Goal: Task Accomplishment & Management: Manage account settings

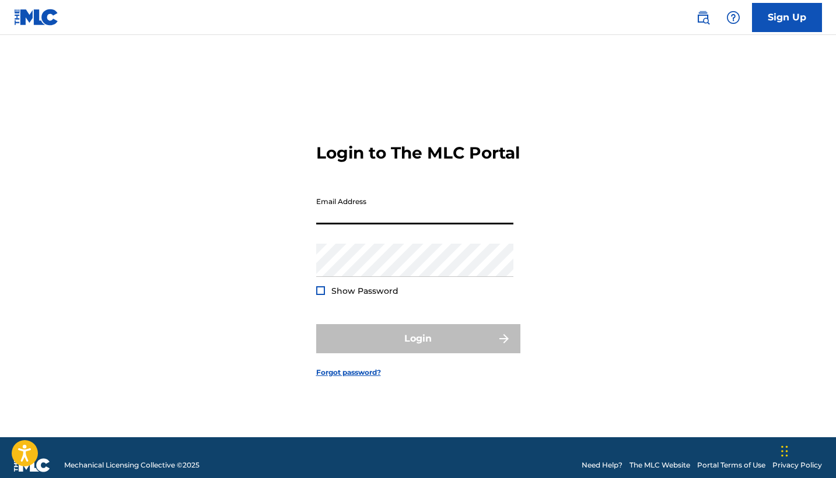
type input "[EMAIL_ADDRESS][DOMAIN_NAME]"
click at [418, 349] on button "Login" at bounding box center [418, 338] width 204 height 29
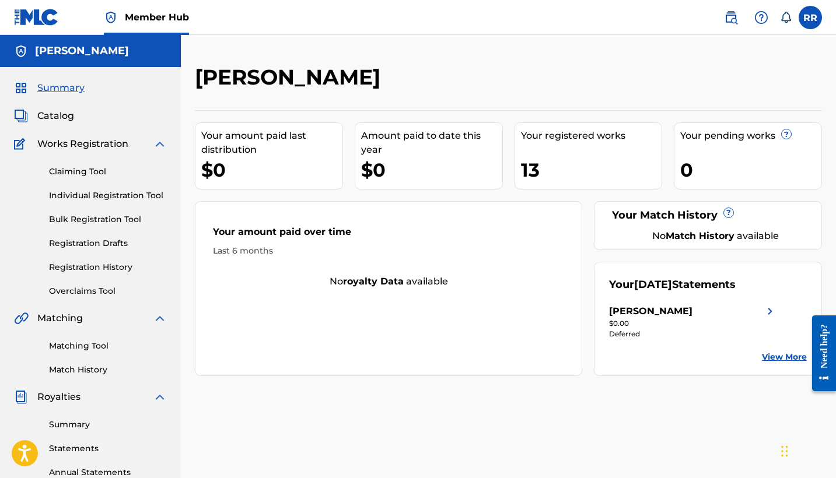
click at [532, 170] on div "13" at bounding box center [591, 170] width 141 height 26
click at [649, 135] on div "Your registered works" at bounding box center [591, 136] width 141 height 14
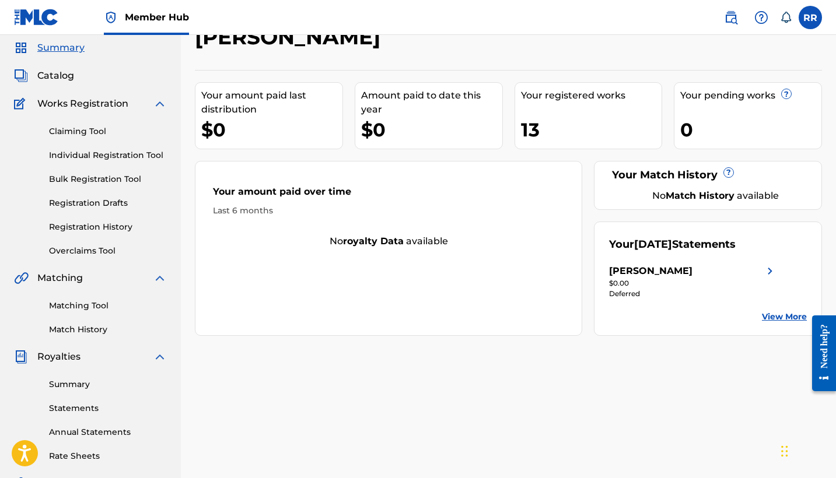
scroll to position [59, 0]
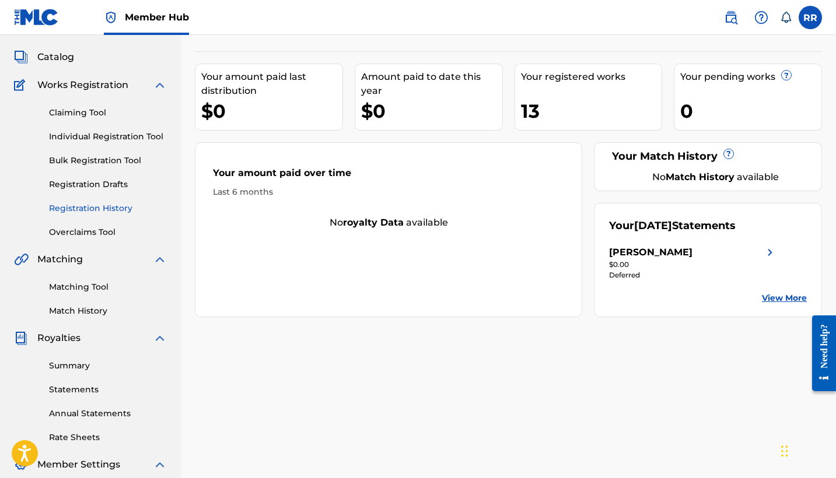
click at [83, 208] on link "Registration History" at bounding box center [108, 208] width 118 height 12
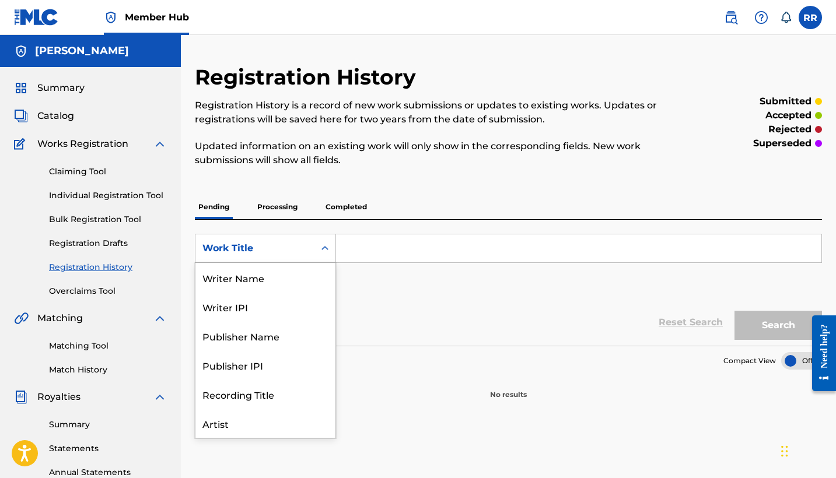
click at [323, 250] on icon "Search Form" at bounding box center [325, 249] width 12 height 12
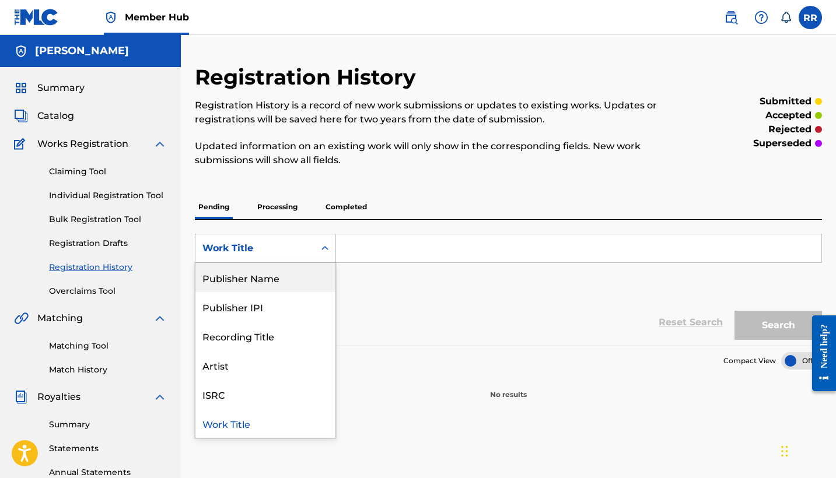
click at [295, 277] on div "Publisher Name" at bounding box center [265, 277] width 140 height 29
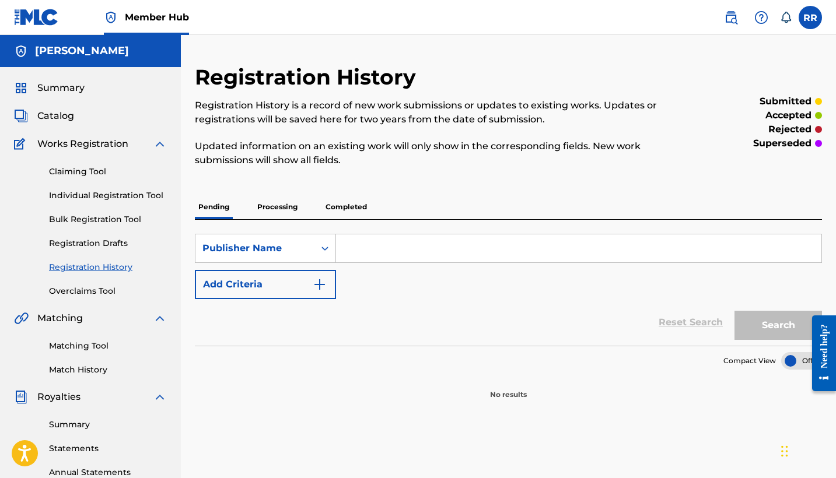
click at [386, 245] on input "Search Form" at bounding box center [578, 248] width 485 height 28
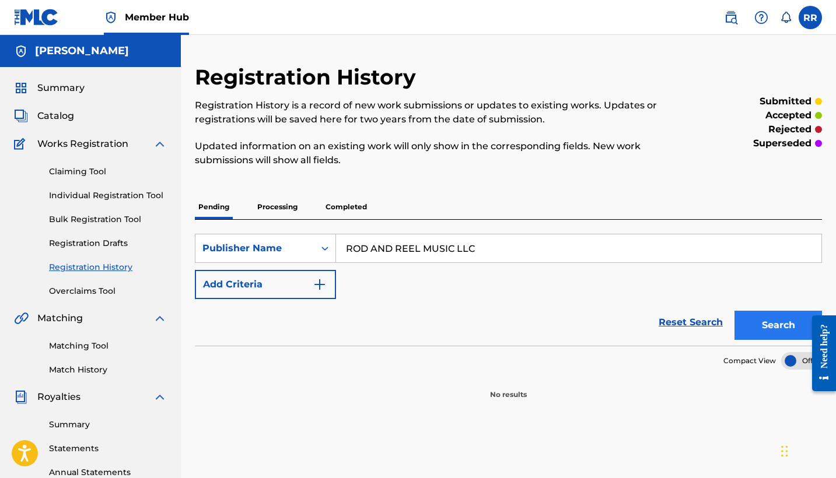
type input "ROD AND REEL MUSIC LLC"
click at [737, 327] on button "Search" at bounding box center [777, 325] width 87 height 29
click at [778, 328] on button "Search" at bounding box center [777, 325] width 87 height 29
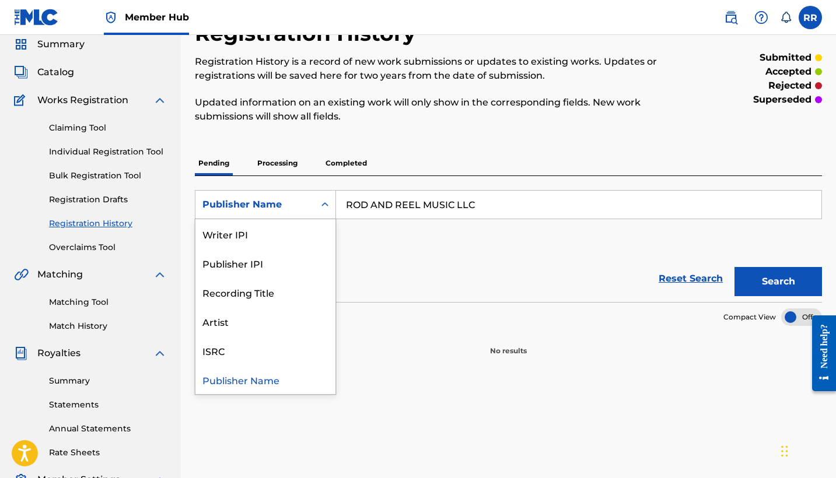
click at [326, 204] on icon "Search Form" at bounding box center [325, 205] width 12 height 12
click at [293, 318] on div "Artist" at bounding box center [265, 321] width 140 height 29
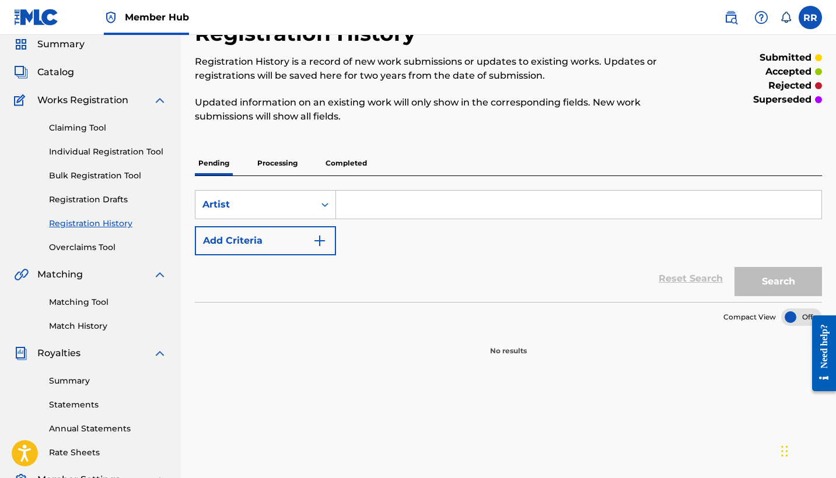
click at [104, 103] on span "Works Registration" at bounding box center [82, 100] width 91 height 14
click at [52, 69] on span "Catalog" at bounding box center [55, 72] width 37 height 14
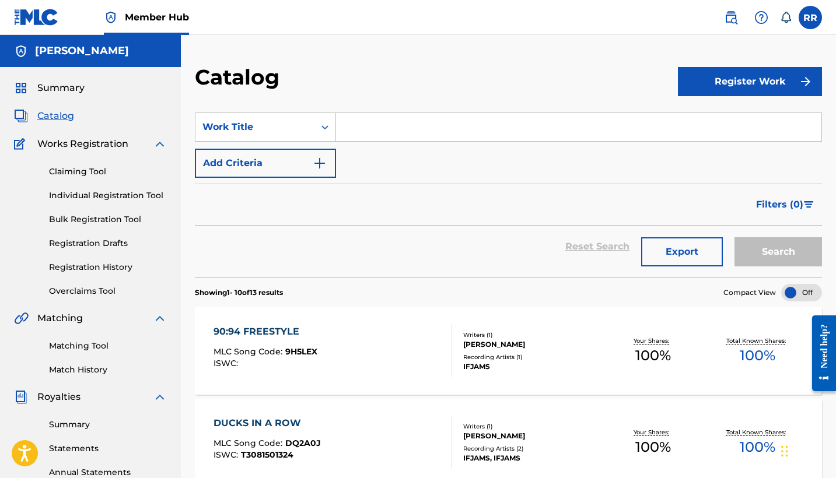
drag, startPoint x: 313, startPoint y: 330, endPoint x: 283, endPoint y: 330, distance: 29.2
click at [226, 329] on div "90:94 FREESTYLE" at bounding box center [265, 332] width 104 height 14
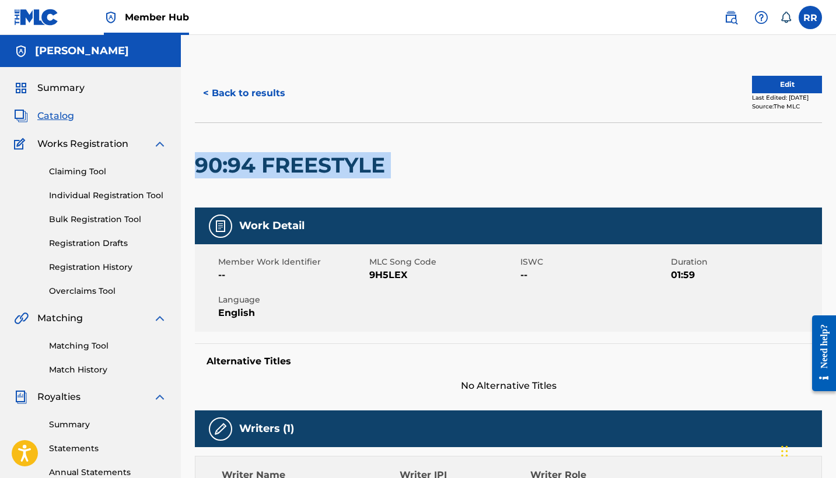
drag, startPoint x: 394, startPoint y: 170, endPoint x: 192, endPoint y: 162, distance: 202.0
click at [192, 162] on div "< Back to results Edit Last Edited: [DATE] Source: The MLC 90:94 FREESTYLE Work…" at bounding box center [508, 483] width 655 height 838
copy div "90:94 FREESTYLE"
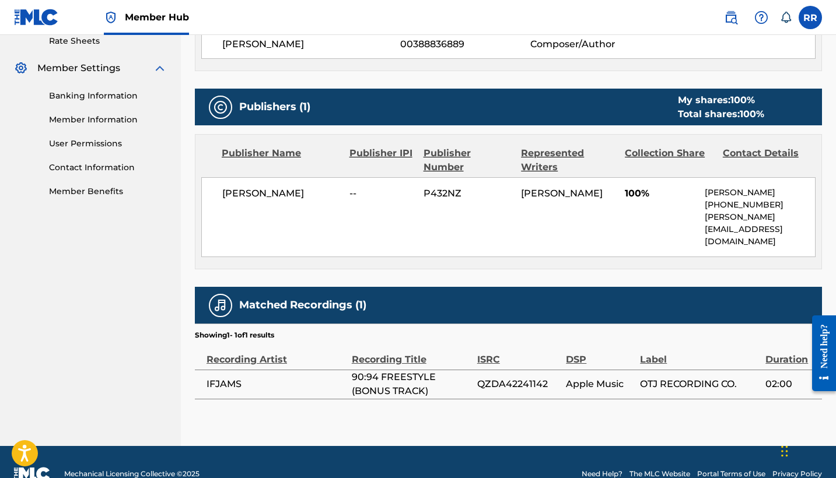
scroll to position [454, 0]
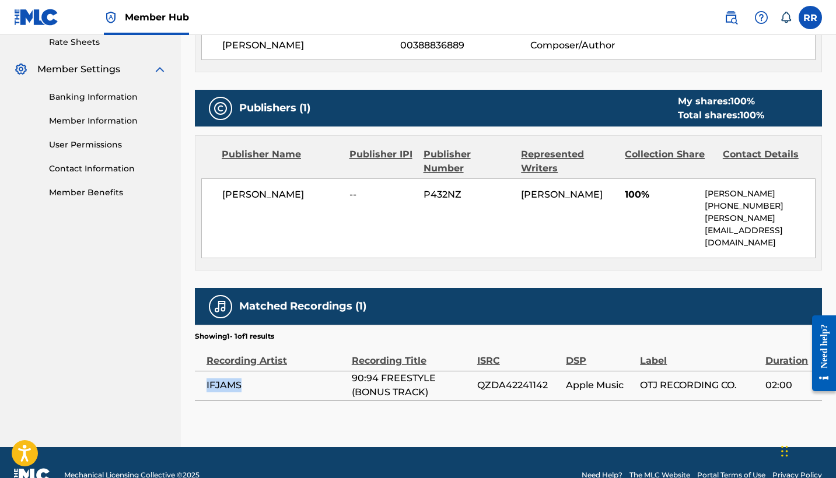
drag, startPoint x: 248, startPoint y: 361, endPoint x: 205, endPoint y: 360, distance: 43.7
click at [205, 371] on td "IFJAMS" at bounding box center [273, 385] width 157 height 29
copy span "IFJAMS"
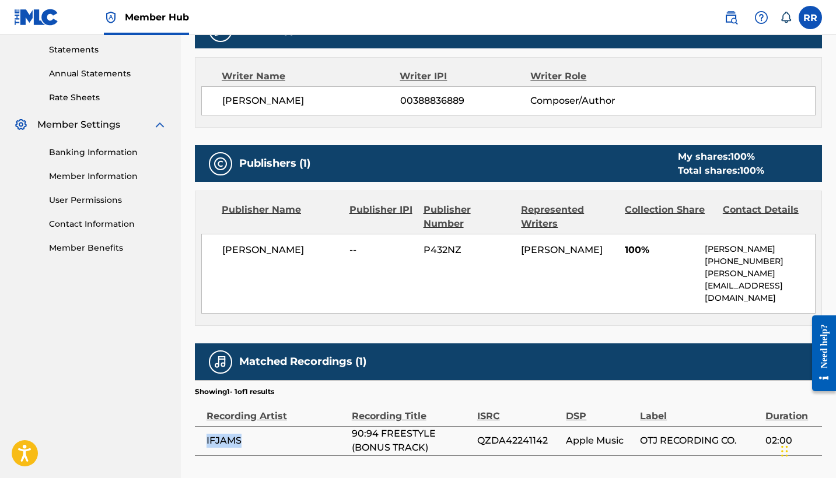
scroll to position [391, 0]
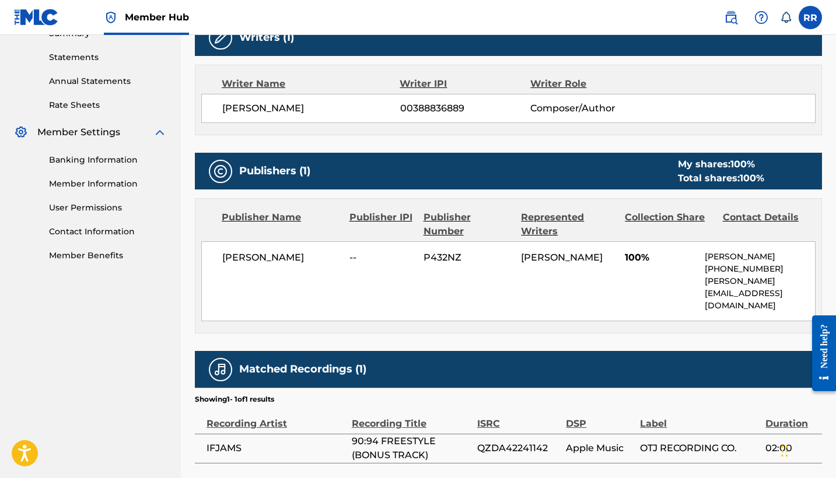
click at [759, 216] on div "Contact Details" at bounding box center [767, 225] width 89 height 28
click at [753, 218] on div "Contact Details" at bounding box center [767, 225] width 89 height 28
click at [108, 229] on link "Contact Information" at bounding box center [108, 232] width 118 height 12
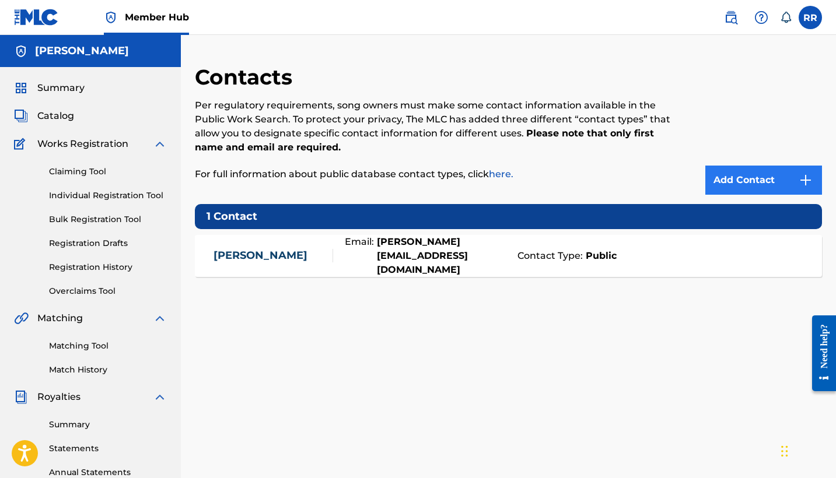
click at [743, 178] on link "Add Contact" at bounding box center [763, 180] width 117 height 29
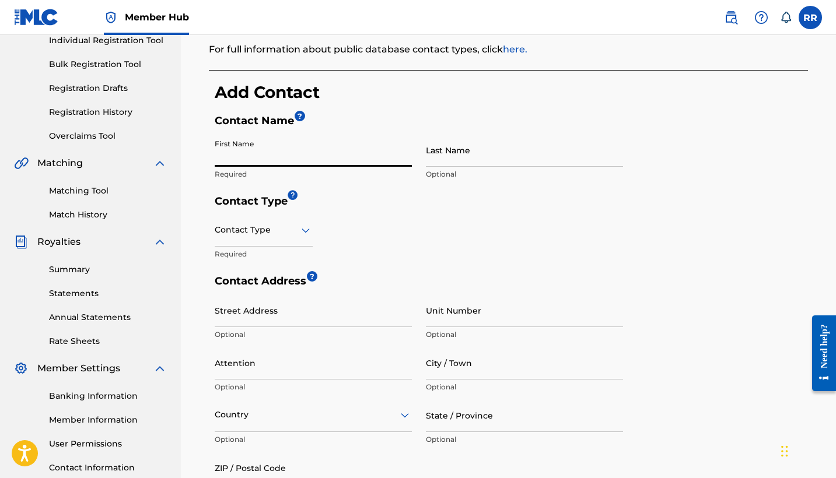
scroll to position [148, 0]
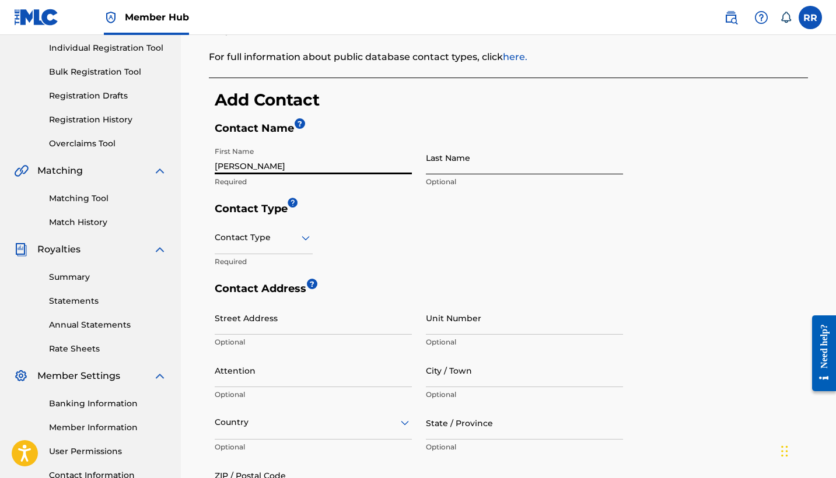
type input "[PERSON_NAME]"
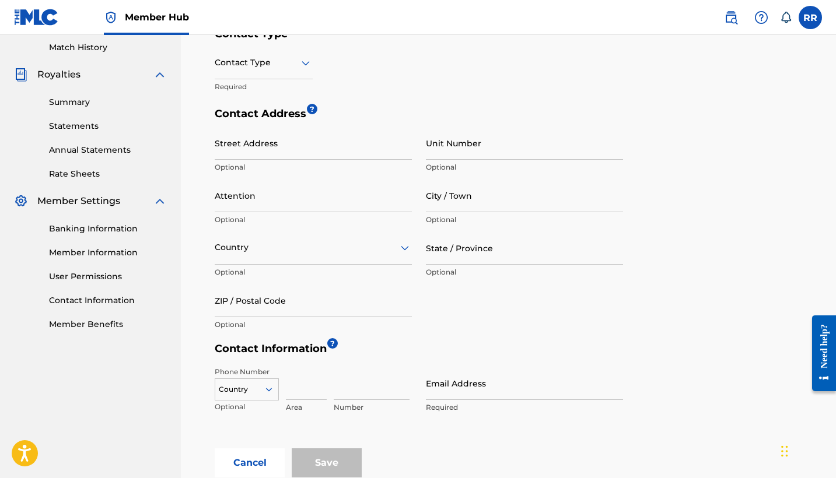
scroll to position [352, 0]
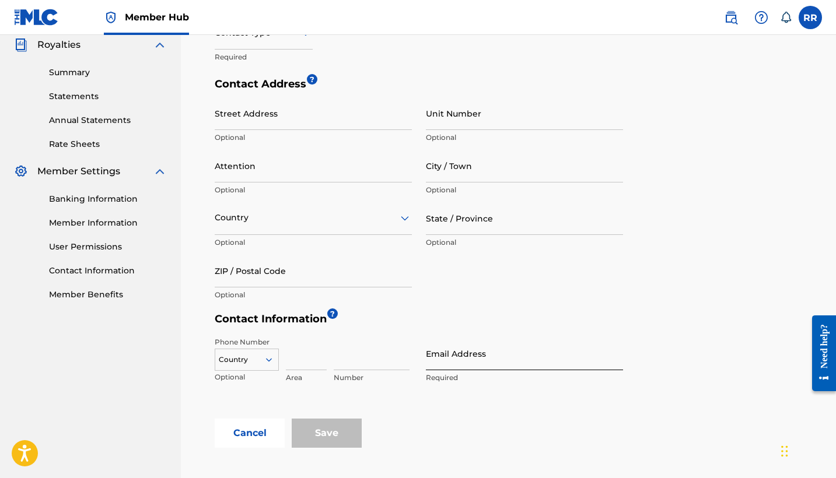
type input "[PERSON_NAME]"
type input "publishing@rodandr"
click at [251, 429] on button "Cancel" at bounding box center [250, 433] width 70 height 29
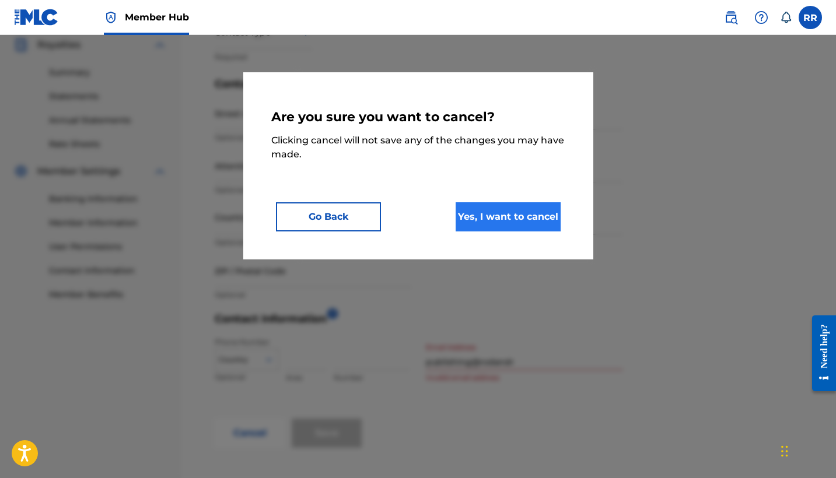
click at [514, 213] on button "Yes, I want to cancel" at bounding box center [508, 216] width 105 height 29
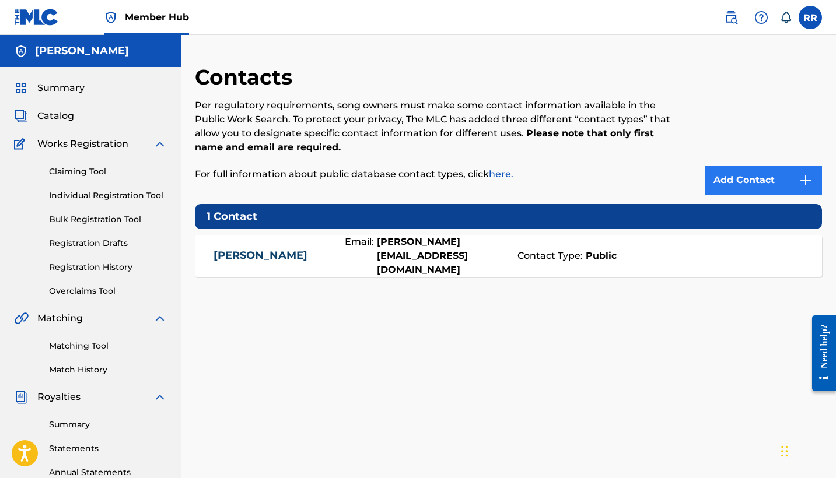
click at [736, 180] on link "Add Contact" at bounding box center [763, 180] width 117 height 29
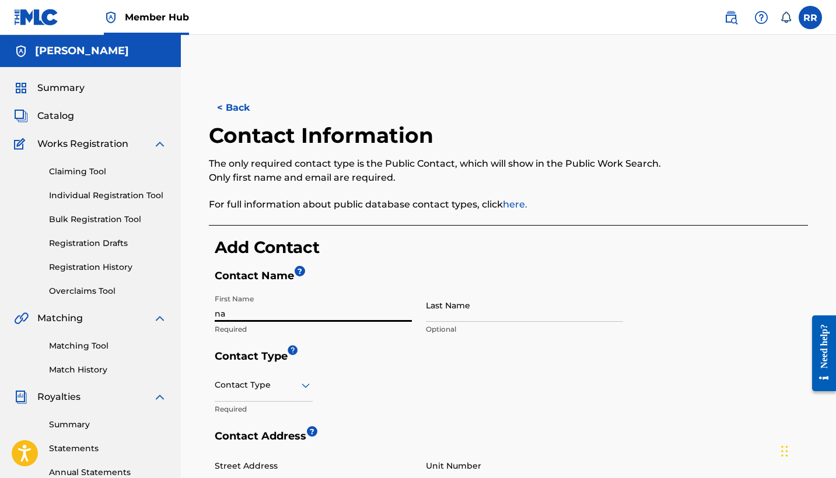
type input "n"
type input "[PERSON_NAME]"
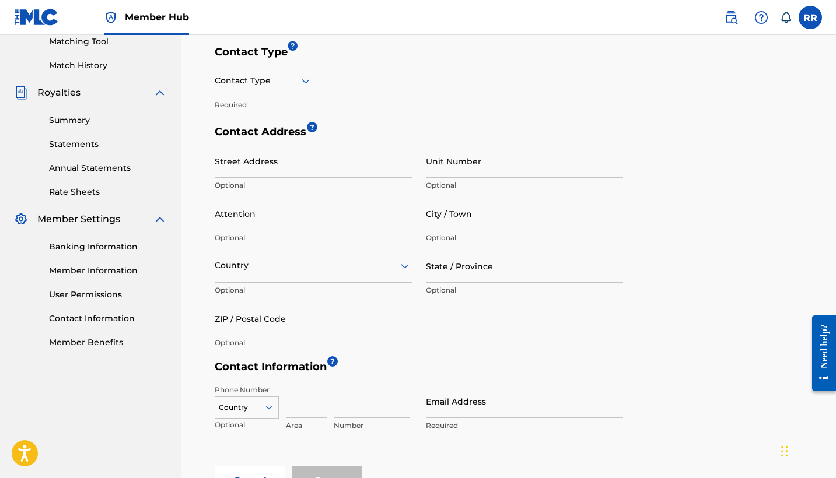
scroll to position [307, 0]
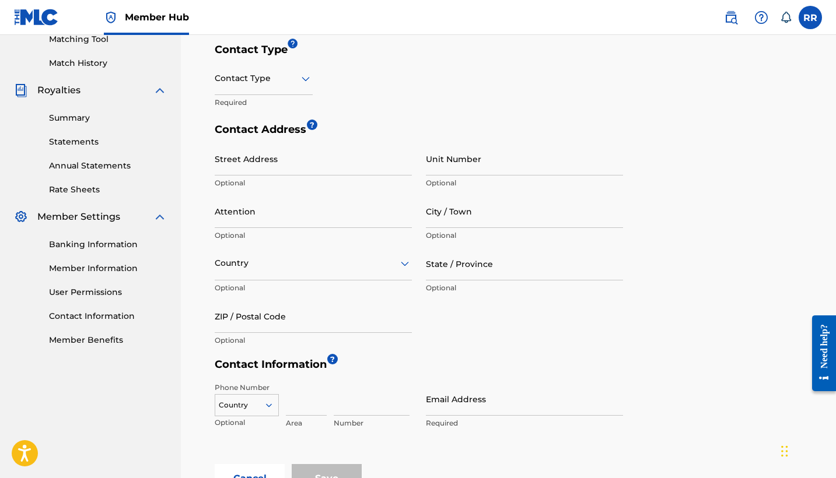
type input "[PERSON_NAME]"
click at [257, 79] on div at bounding box center [264, 78] width 98 height 15
click at [247, 115] on div "Public" at bounding box center [263, 108] width 97 height 26
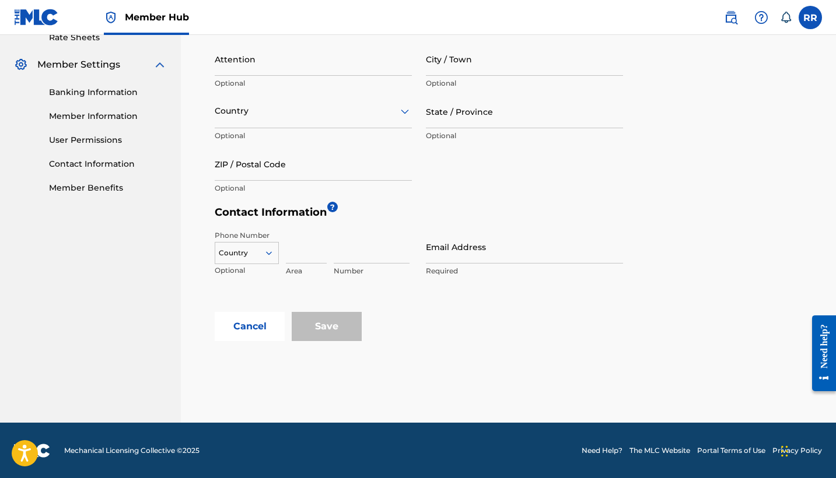
scroll to position [458, 0]
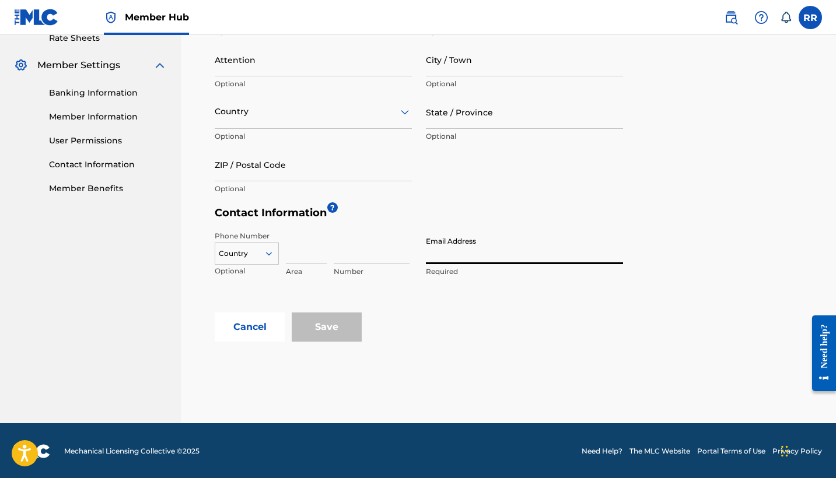
type input "o"
type input "[EMAIL_ADDRESS][DOMAIN_NAME]"
click at [322, 372] on div "< Back Contact Information The only required contact type is the Public Contact…" at bounding box center [508, 15] width 655 height 818
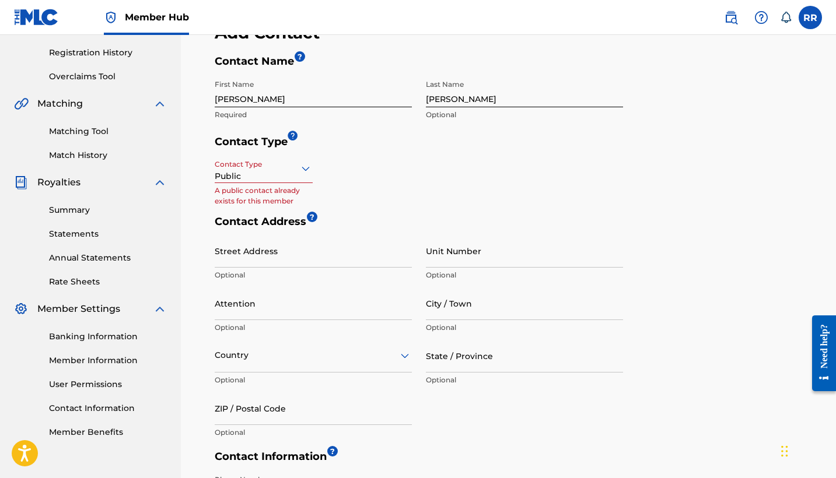
scroll to position [213, 0]
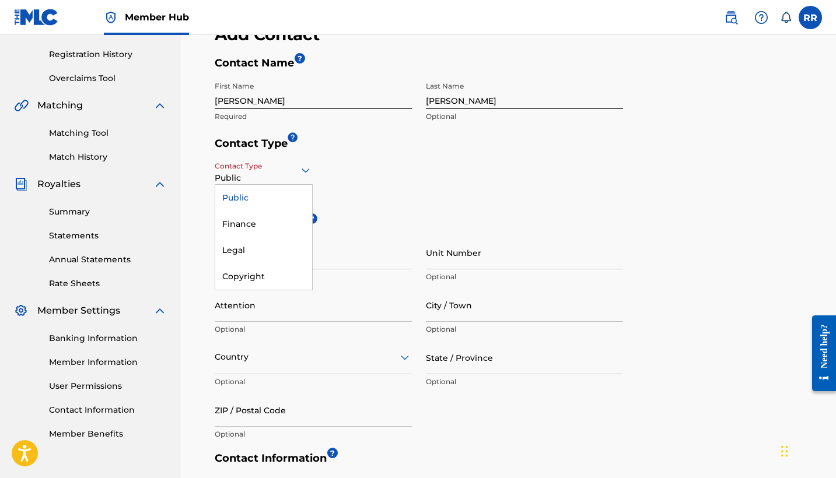
click at [275, 176] on div at bounding box center [264, 170] width 98 height 15
click at [261, 284] on div "Copyright" at bounding box center [263, 277] width 97 height 26
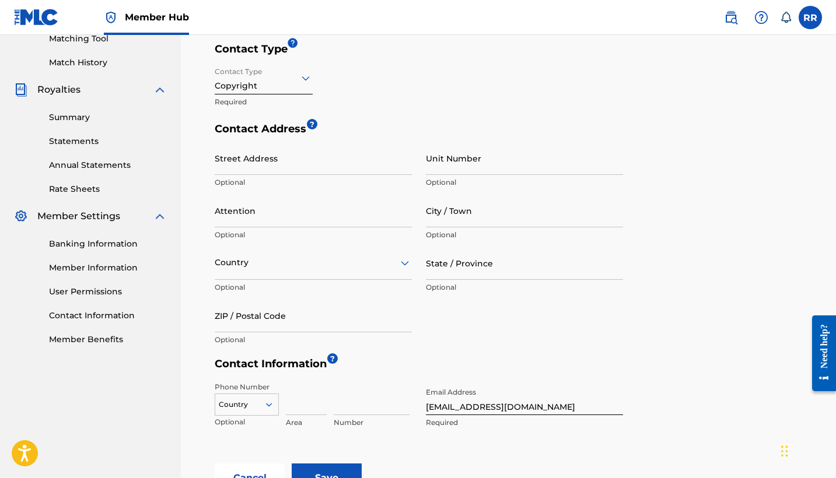
scroll to position [414, 0]
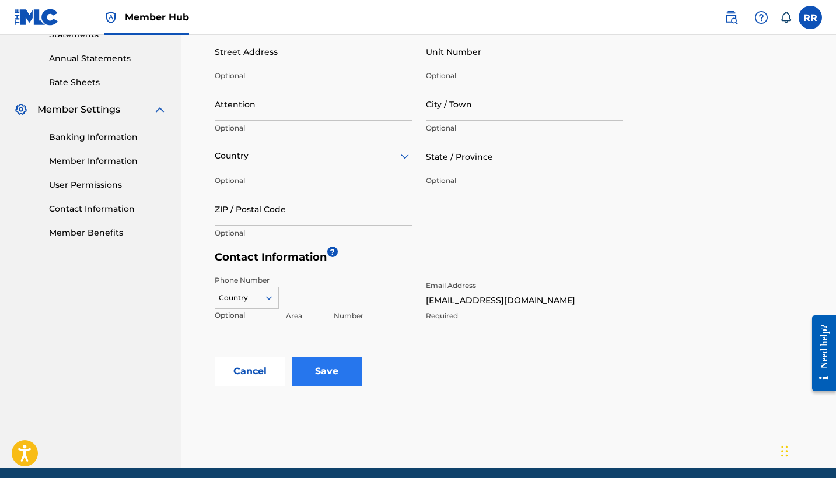
click at [330, 379] on input "Save" at bounding box center [327, 371] width 70 height 29
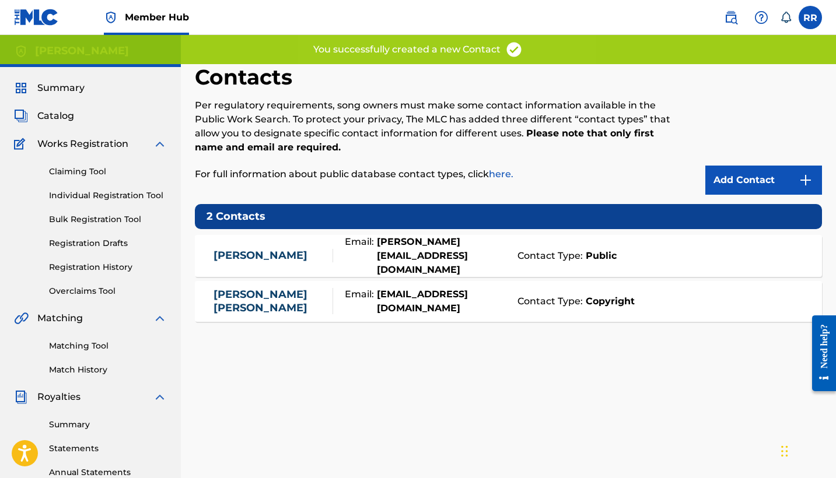
click at [619, 254] on div "Contact Type: Public" at bounding box center [661, 256] width 298 height 14
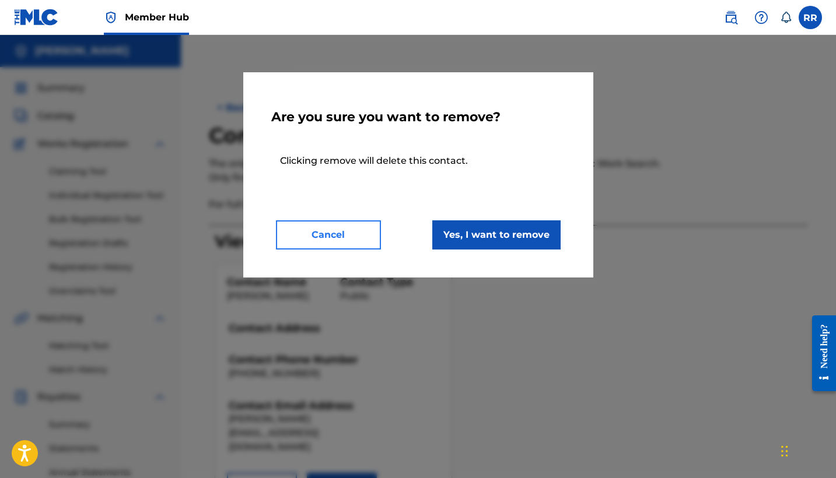
click at [362, 239] on button "Cancel" at bounding box center [328, 234] width 105 height 29
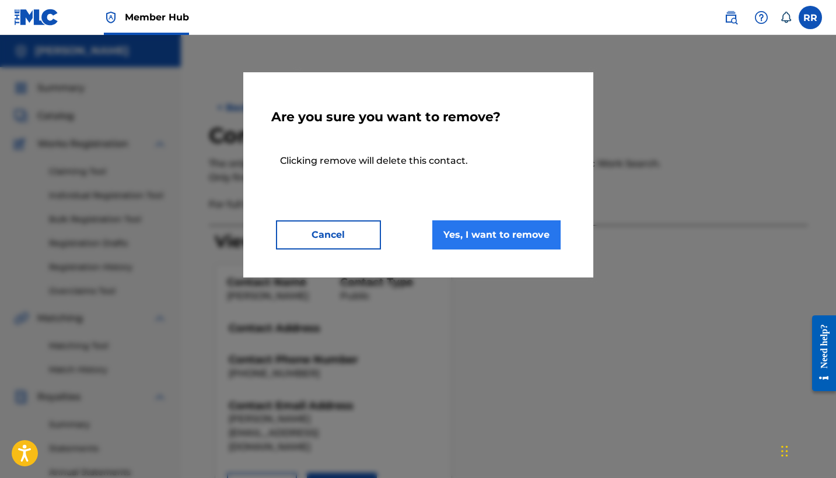
click at [475, 239] on button "Yes, I want to remove" at bounding box center [496, 234] width 128 height 29
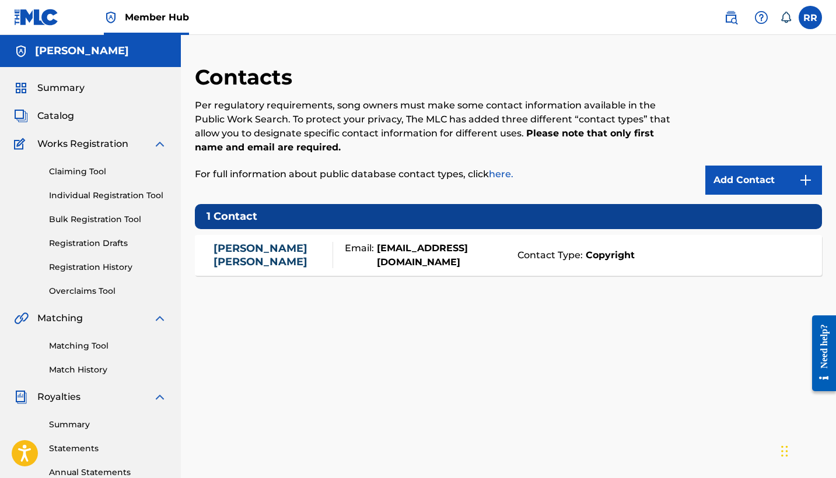
click at [677, 261] on div "Contact Type: Copyright" at bounding box center [661, 255] width 298 height 14
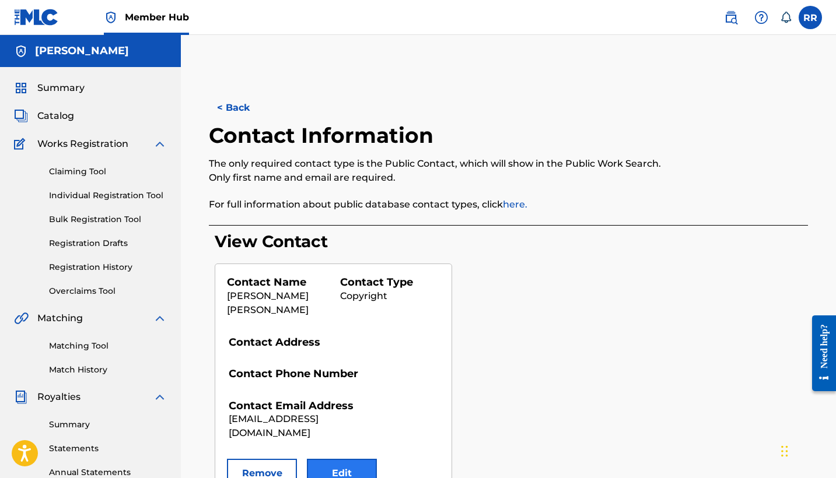
click at [331, 469] on button "Edit" at bounding box center [342, 473] width 70 height 29
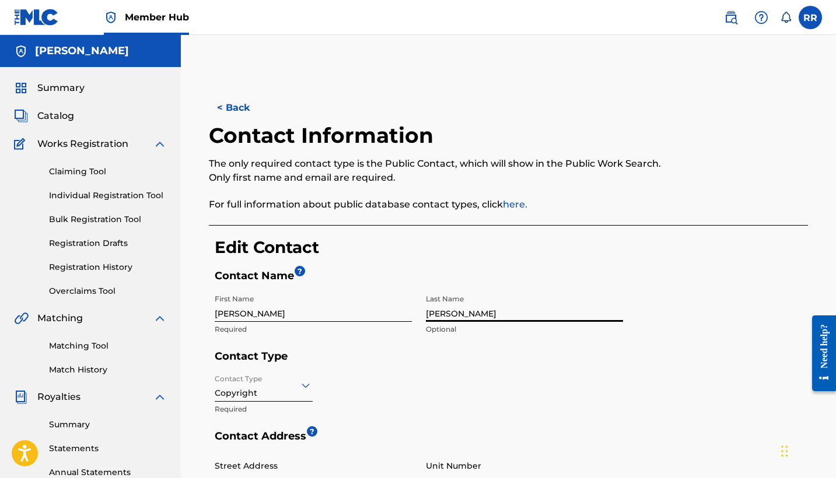
drag, startPoint x: 426, startPoint y: 310, endPoint x: 525, endPoint y: 313, distance: 99.2
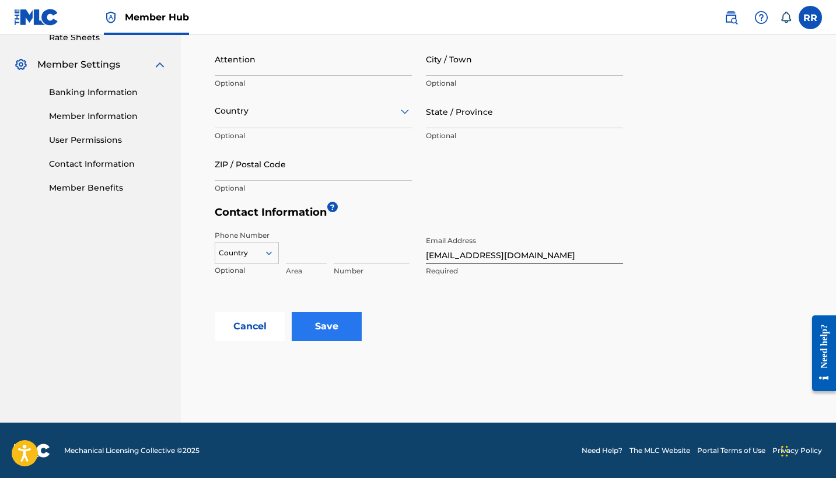
scroll to position [458, 0]
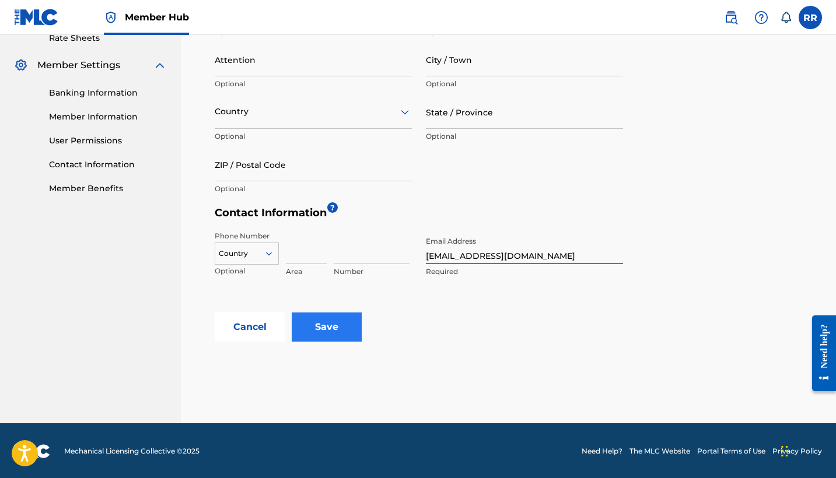
click at [334, 322] on input "Save" at bounding box center [327, 327] width 70 height 29
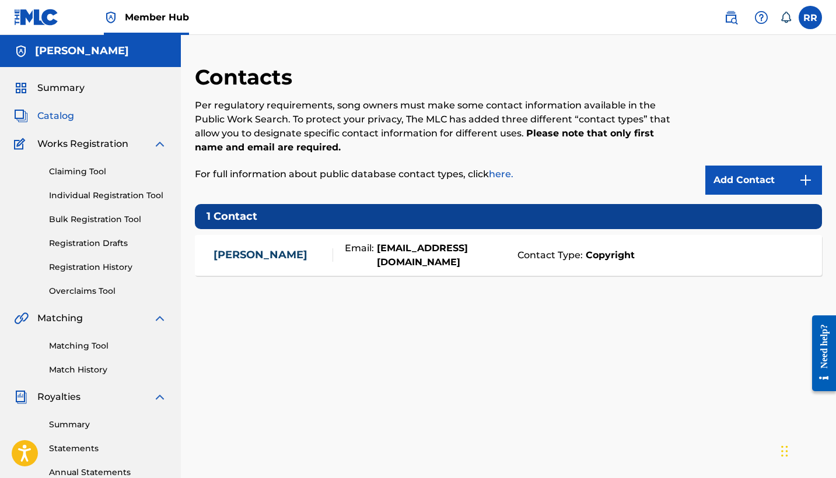
click at [53, 115] on span "Catalog" at bounding box center [55, 116] width 37 height 14
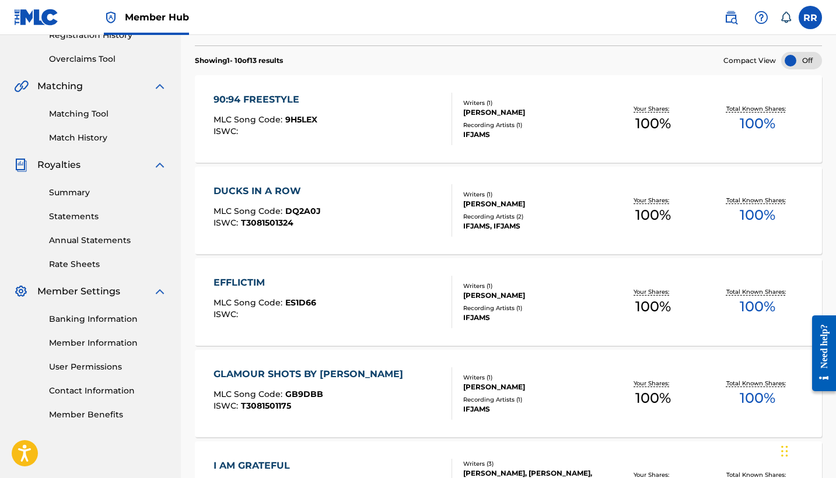
scroll to position [233, 0]
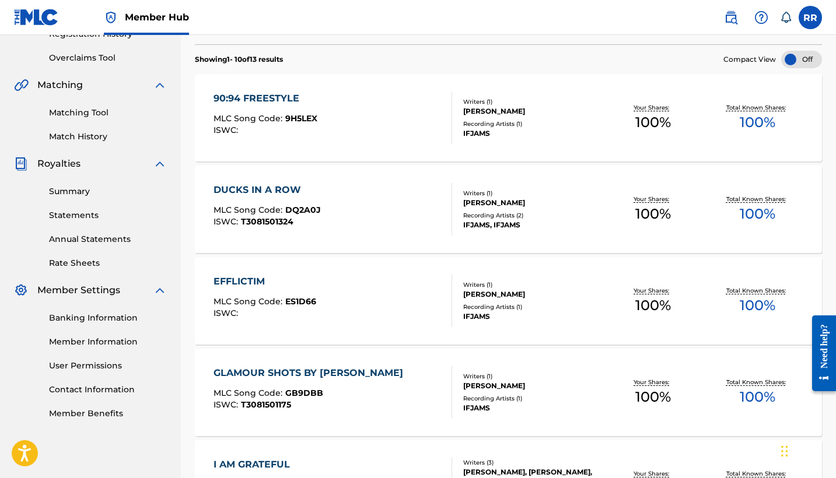
click at [284, 188] on div "DUCKS IN A ROW" at bounding box center [266, 190] width 107 height 14
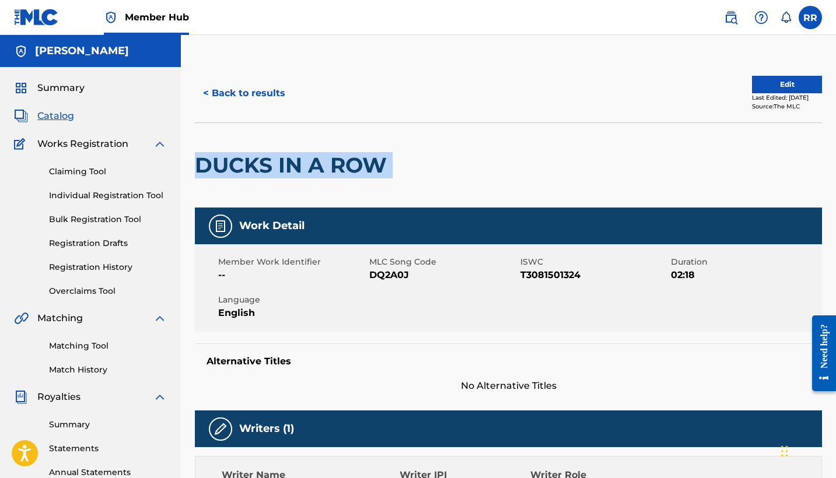
drag, startPoint x: 400, startPoint y: 166, endPoint x: 201, endPoint y: 162, distance: 198.3
click at [201, 162] on div "DUCKS IN A ROW" at bounding box center [508, 164] width 627 height 85
copy div "DUCKS IN A ROW"
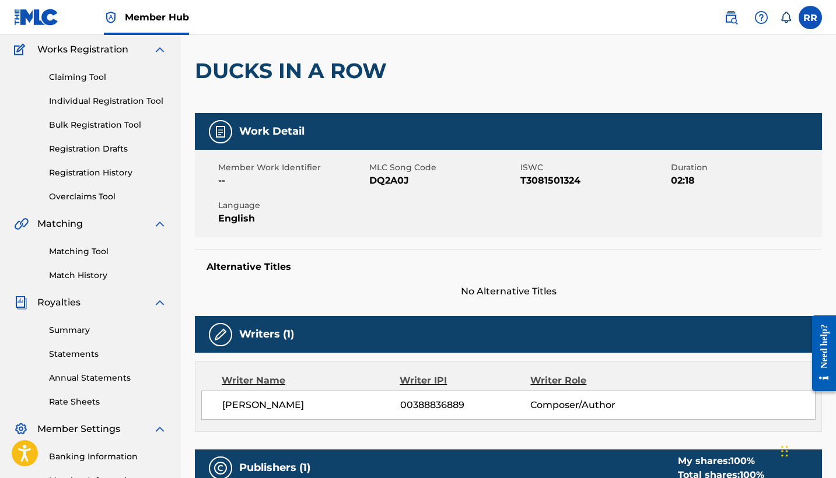
scroll to position [177, 0]
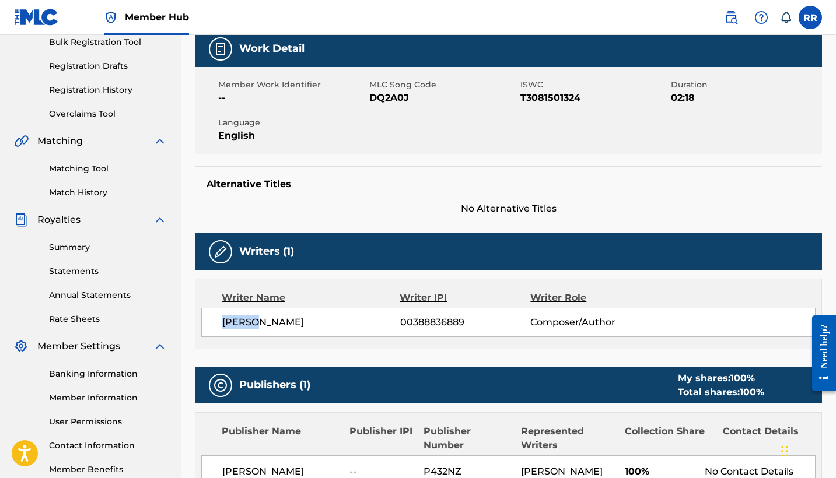
drag, startPoint x: 255, startPoint y: 321, endPoint x: 217, endPoint y: 321, distance: 38.5
click at [217, 321] on div "[PERSON_NAME] 00388836889 Composer/Author" at bounding box center [508, 322] width 614 height 29
copy span "[DEMOGRAPHIC_DATA]"
drag, startPoint x: 314, startPoint y: 319, endPoint x: 261, endPoint y: 319, distance: 53.1
click at [261, 319] on span "[PERSON_NAME]" at bounding box center [311, 323] width 178 height 14
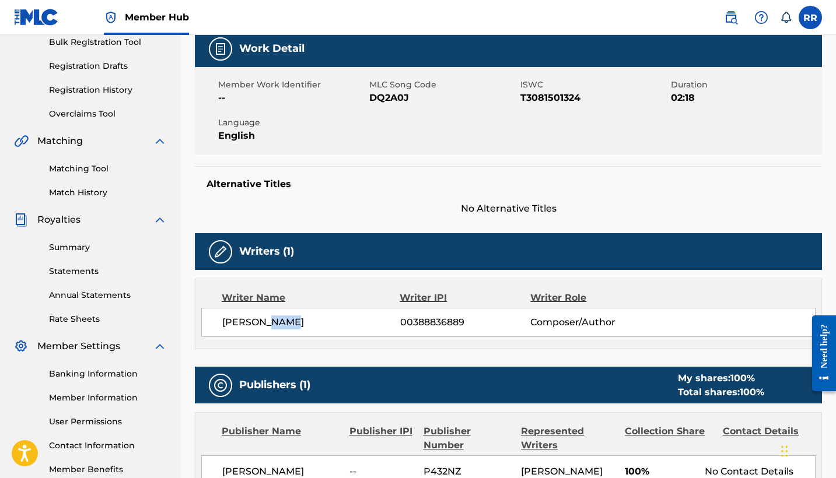
copy span "ABRE"
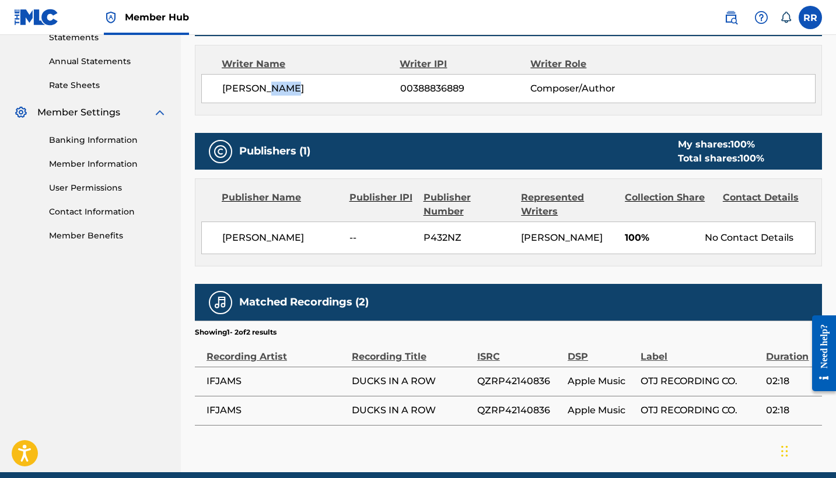
scroll to position [412, 0]
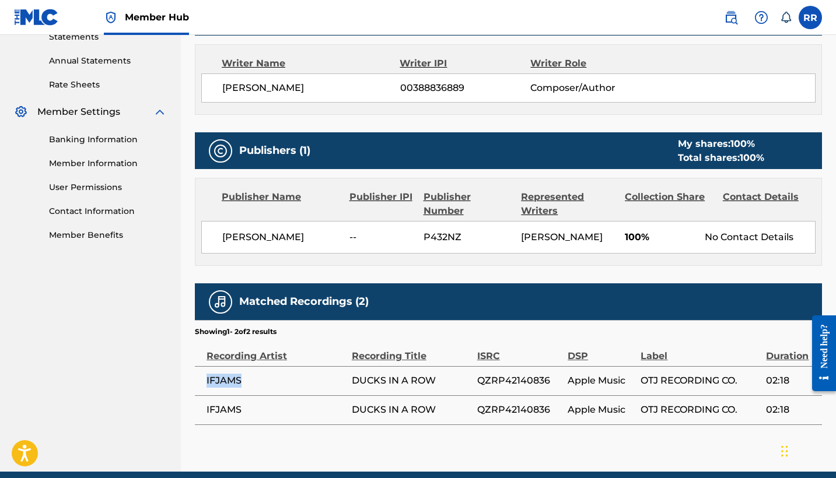
drag, startPoint x: 249, startPoint y: 384, endPoint x: 206, endPoint y: 383, distance: 42.6
click at [206, 383] on span "IFJAMS" at bounding box center [275, 381] width 139 height 14
copy span "IFJAMS"
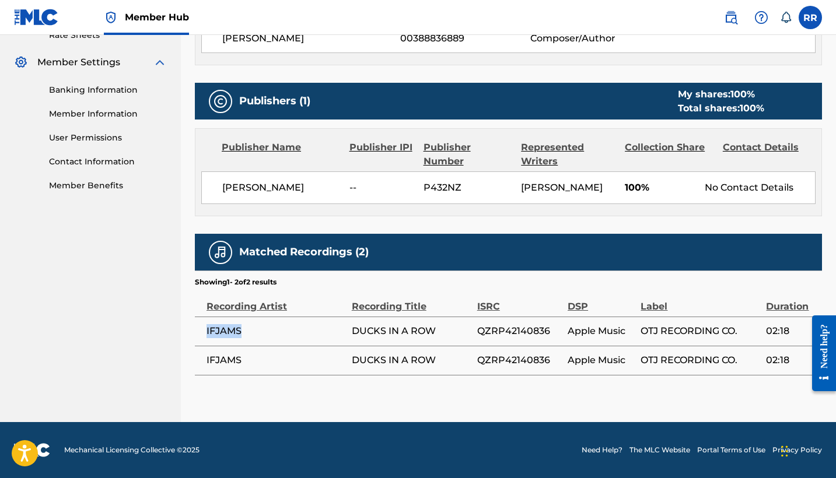
scroll to position [461, 0]
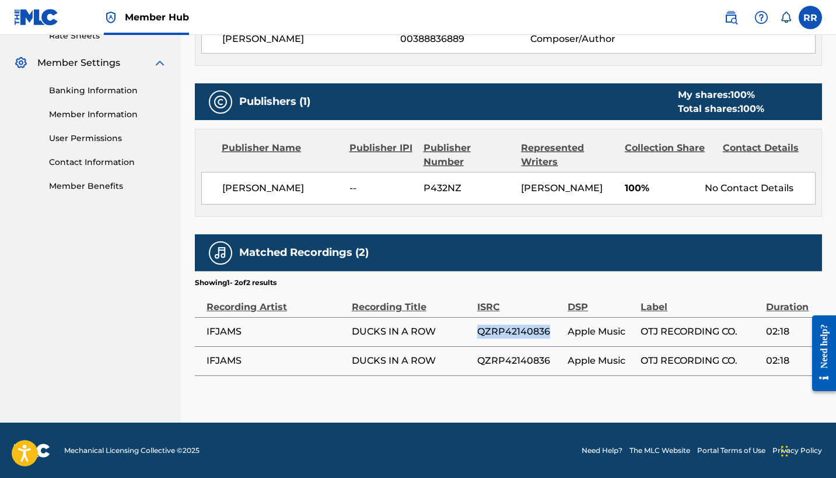
drag, startPoint x: 551, startPoint y: 327, endPoint x: 477, endPoint y: 331, distance: 73.6
click at [477, 331] on span "QZRP42140836" at bounding box center [519, 332] width 85 height 14
copy span "QZRP42140836"
